Goal: Transaction & Acquisition: Purchase product/service

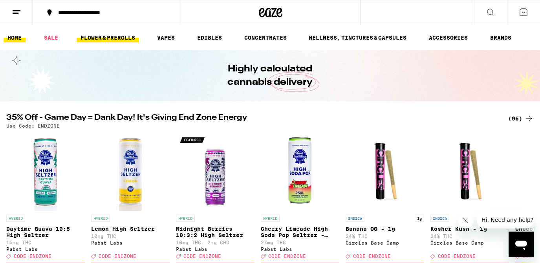
click at [109, 37] on link "FLOWER & PREROLLS" at bounding box center [108, 37] width 62 height 9
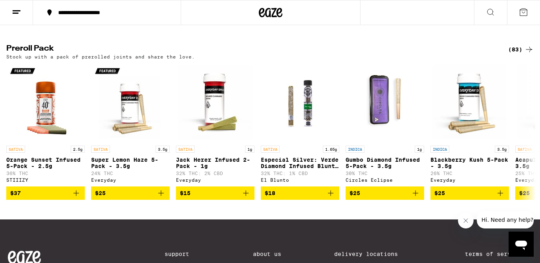
scroll to position [613, 0]
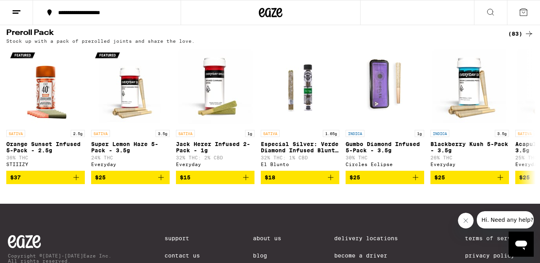
click at [524, 38] on div "(83)" at bounding box center [521, 33] width 26 height 9
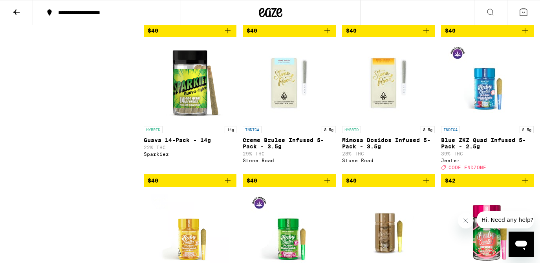
scroll to position [1932, 0]
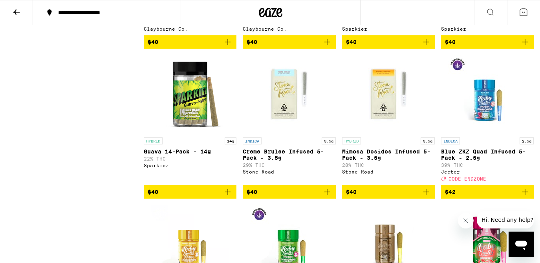
click at [427, 197] on icon "Add to bag" at bounding box center [425, 191] width 9 height 9
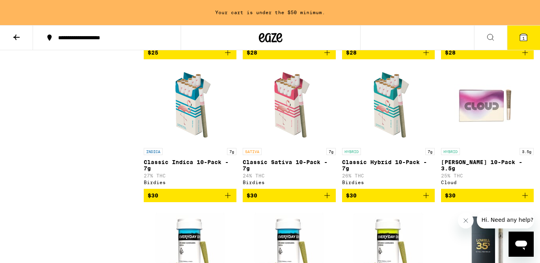
scroll to position [465, 0]
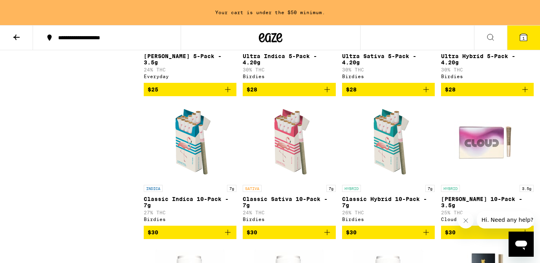
click at [427, 237] on icon "Add to bag" at bounding box center [425, 232] width 9 height 9
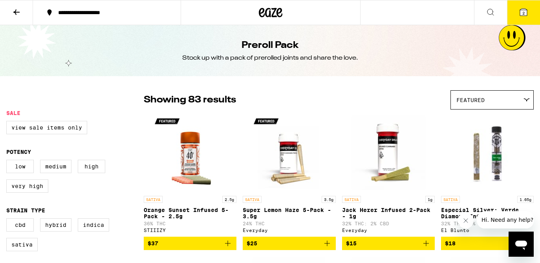
scroll to position [0, 0]
click at [19, 16] on icon at bounding box center [16, 11] width 9 height 9
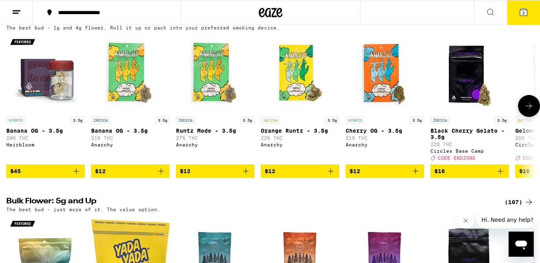
scroll to position [94, 0]
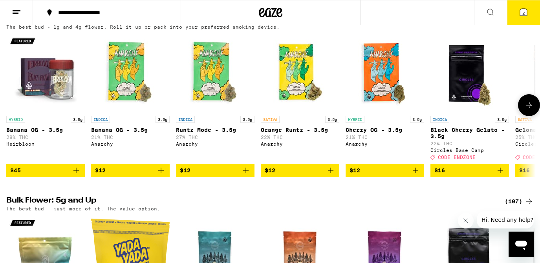
click at [526, 113] on button at bounding box center [529, 105] width 22 height 22
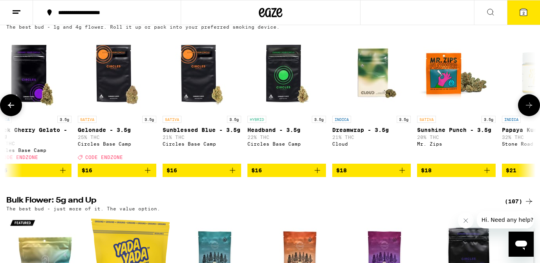
scroll to position [0, 442]
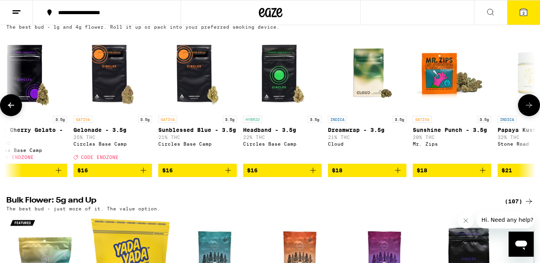
click at [526, 113] on button at bounding box center [529, 105] width 22 height 22
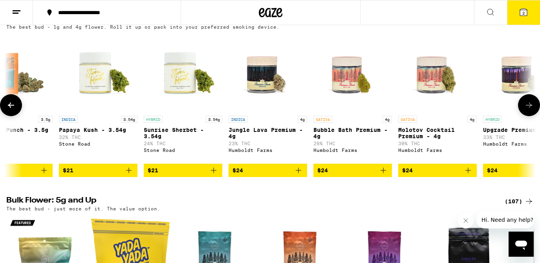
scroll to position [0, 884]
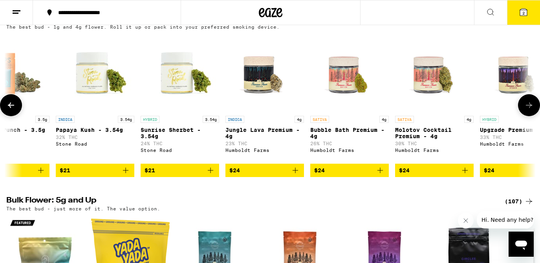
click at [212, 175] on icon "Add to bag" at bounding box center [210, 170] width 9 height 9
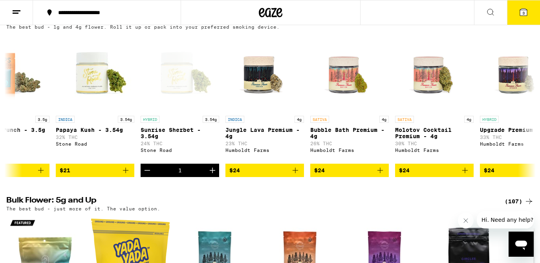
click at [525, 15] on icon at bounding box center [523, 12] width 7 height 7
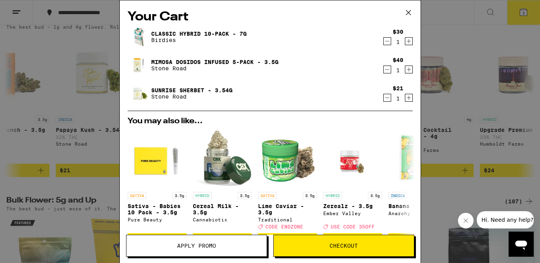
click at [351, 245] on span "Checkout" at bounding box center [344, 245] width 28 height 5
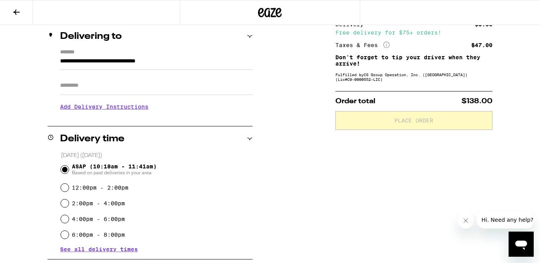
scroll to position [94, 0]
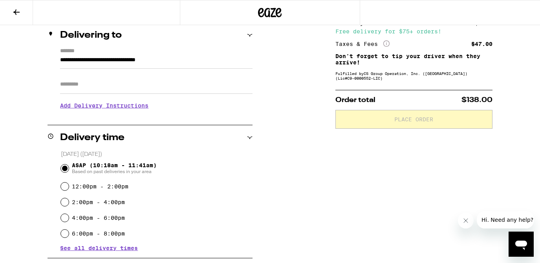
click at [94, 108] on h3 "Add Delivery Instructions" at bounding box center [156, 106] width 192 height 18
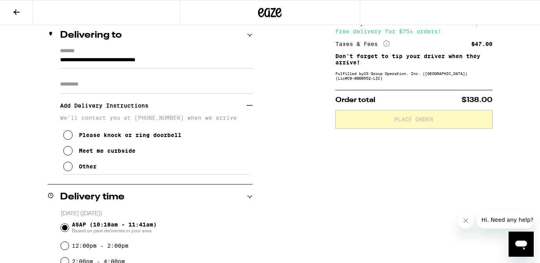
click at [67, 170] on icon at bounding box center [67, 166] width 9 height 9
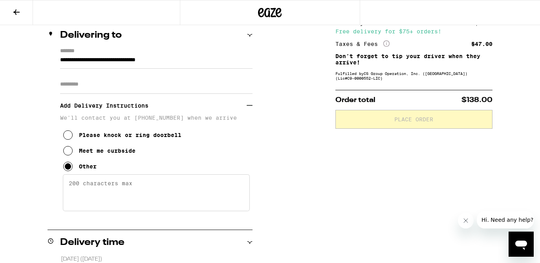
click at [99, 194] on textarea "Enter any other delivery instructions you want driver to know" at bounding box center [156, 192] width 187 height 37
type textarea "up the outdoor steps and first unit on the left"
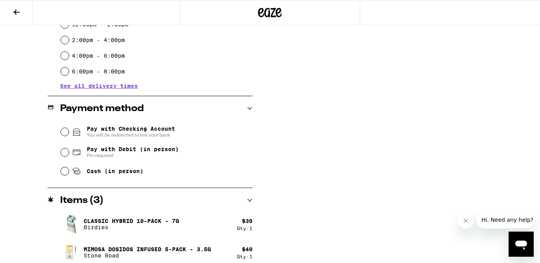
scroll to position [377, 0]
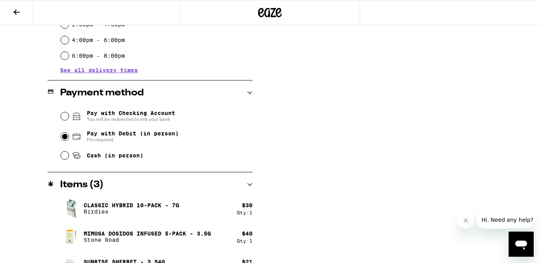
click at [64, 137] on input "Pay with Debit (in person) Pin required" at bounding box center [65, 137] width 8 height 8
radio input "true"
click at [335, 170] on div "Subtotal $91.00 Delivery $5.00 Free delivery for $75+ orders! Taxes & Fees More…" at bounding box center [413, 0] width 157 height 565
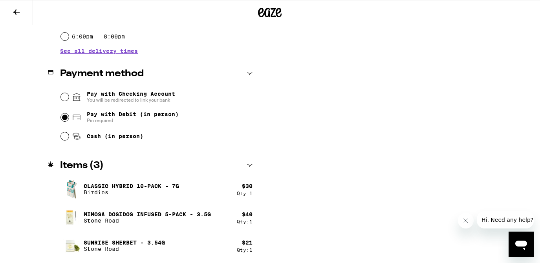
scroll to position [397, 0]
click at [465, 223] on icon "Close message from company" at bounding box center [466, 221] width 6 height 6
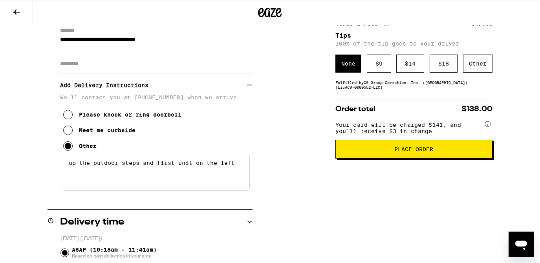
scroll to position [114, 0]
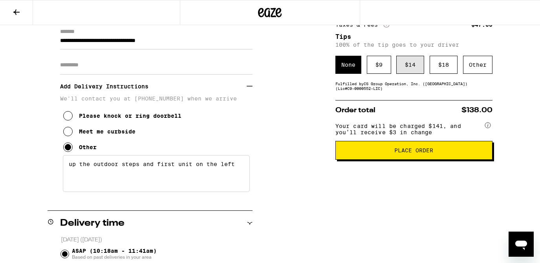
click at [412, 64] on div "$ 14" at bounding box center [410, 65] width 28 height 18
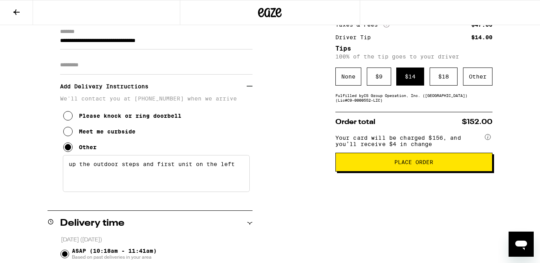
click at [449, 161] on button "Place Order" at bounding box center [413, 162] width 157 height 19
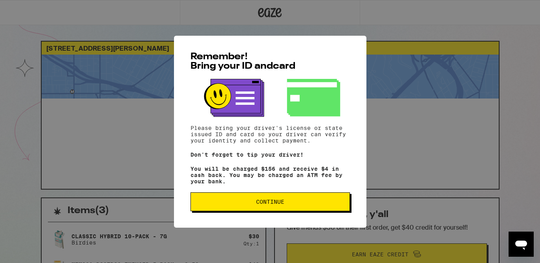
click at [310, 203] on span "Continue" at bounding box center [270, 201] width 146 height 5
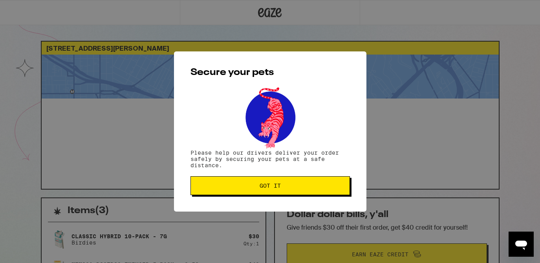
click at [305, 193] on button "Got it" at bounding box center [269, 185] width 159 height 19
